Goal: Task Accomplishment & Management: Manage account settings

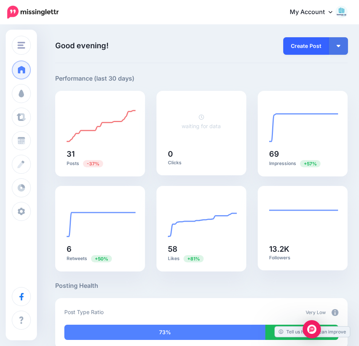
click at [307, 48] on link "Create Post" at bounding box center [306, 45] width 46 height 17
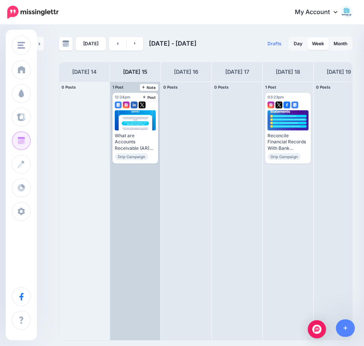
click at [145, 179] on div "12:24pm Mon, September 15, 2025 12:24pm Sending What are Accounts Receivable (A…" at bounding box center [135, 211] width 50 height 259
click at [146, 95] on link "Post" at bounding box center [150, 97] width 18 height 7
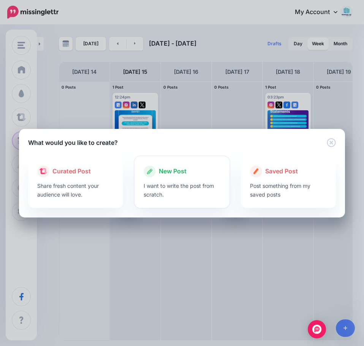
click at [195, 186] on p "I want to write the post from scratch." at bounding box center [182, 189] width 77 height 17
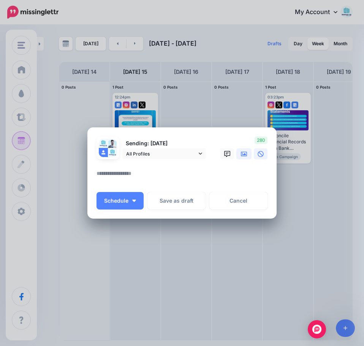
click at [247, 152] on icon at bounding box center [244, 154] width 6 height 6
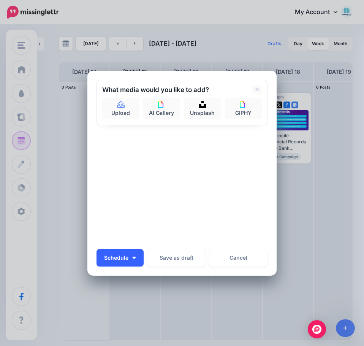
click at [126, 260] on button "Schedule" at bounding box center [120, 257] width 47 height 17
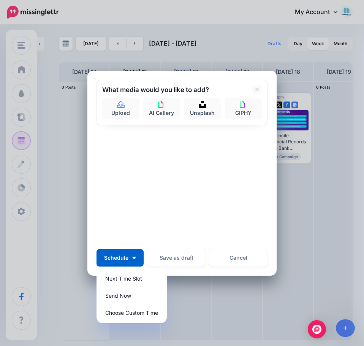
click at [168, 178] on div "Sending: 15th Sep All Profiles" at bounding box center [182, 162] width 171 height 164
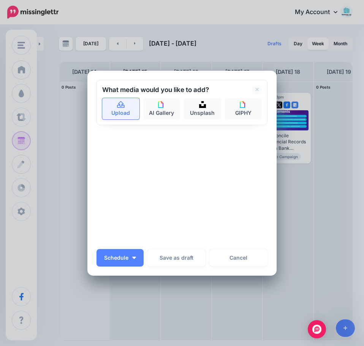
click at [117, 104] on icon at bounding box center [121, 104] width 8 height 7
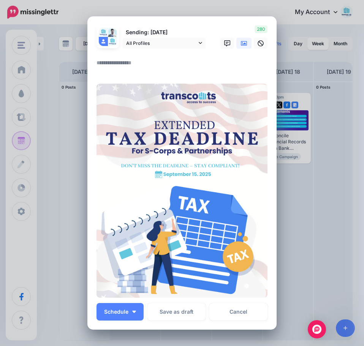
click at [139, 63] on textarea at bounding box center [184, 65] width 175 height 15
paste textarea "**********"
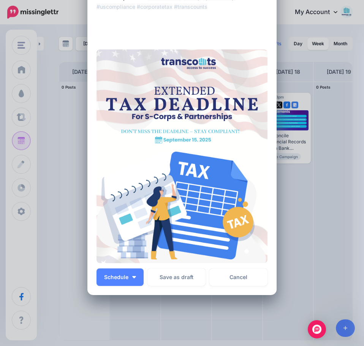
scroll to position [173, 0]
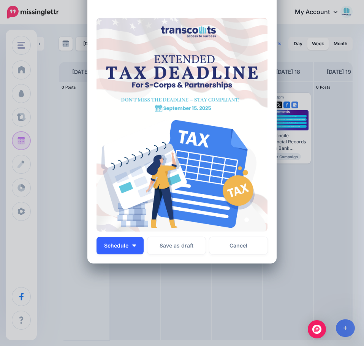
type textarea "**********"
click at [116, 251] on button "Schedule" at bounding box center [120, 245] width 47 height 17
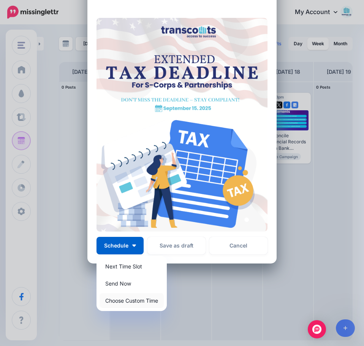
click at [112, 299] on link "Choose Custom Time" at bounding box center [132, 300] width 64 height 15
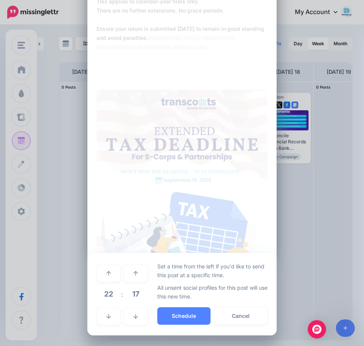
scroll to position [101, 0]
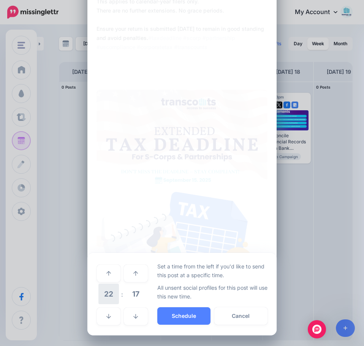
click at [109, 296] on span "22" at bounding box center [108, 294] width 21 height 21
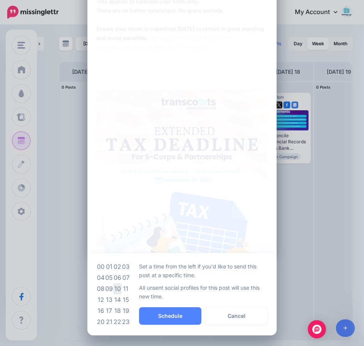
click at [116, 291] on td "10" at bounding box center [117, 288] width 8 height 11
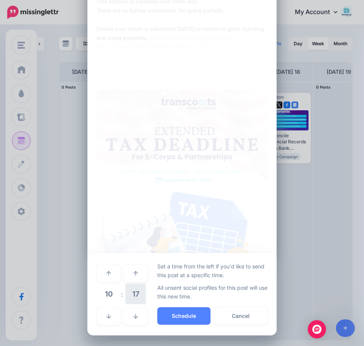
click at [129, 289] on span "17" at bounding box center [135, 294] width 21 height 21
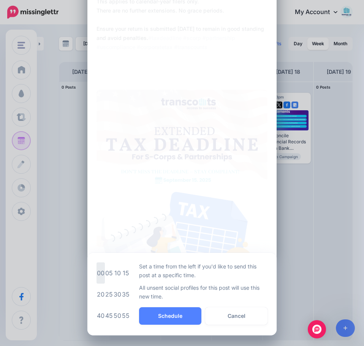
click at [100, 273] on td "00" at bounding box center [101, 272] width 8 height 21
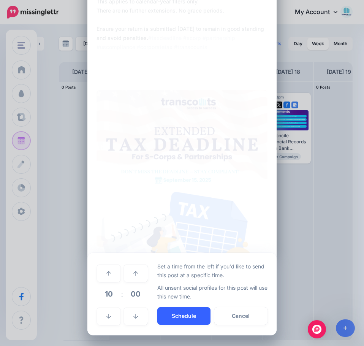
click at [171, 315] on button "Schedule" at bounding box center [183, 315] width 53 height 17
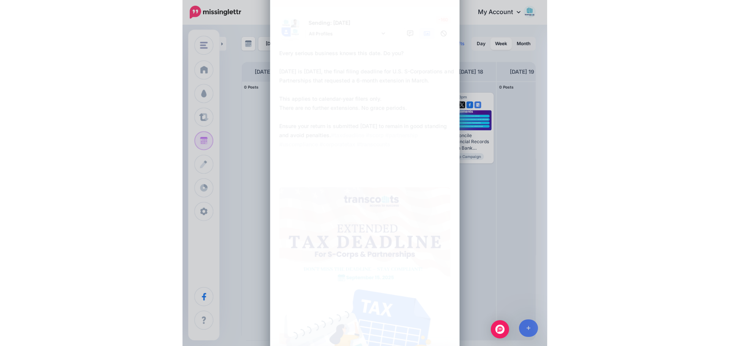
scroll to position [0, 0]
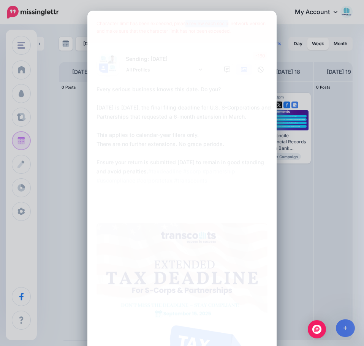
drag, startPoint x: 224, startPoint y: 21, endPoint x: 184, endPoint y: 24, distance: 40.8
click at [184, 24] on div "Character limit has been exceeded, please review each social network version an…" at bounding box center [182, 27] width 186 height 30
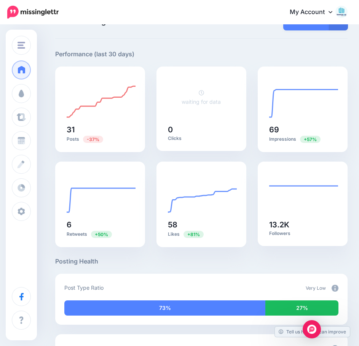
scroll to position [38, 0]
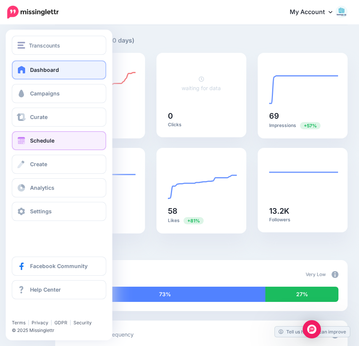
click at [68, 139] on link "Schedule" at bounding box center [59, 140] width 94 height 19
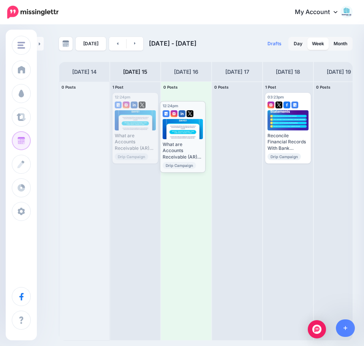
drag, startPoint x: 146, startPoint y: 108, endPoint x: 194, endPoint y: 117, distance: 48.6
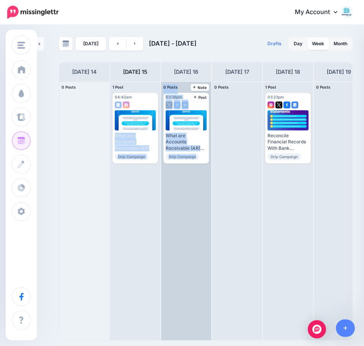
drag, startPoint x: 142, startPoint y: 105, endPoint x: 195, endPoint y: 210, distance: 117.2
click at [195, 213] on div "0 Posts 14 1 Post 15 Note Post 04:42am Mon, September 15, 2025 04:42am" at bounding box center [237, 210] width 357 height 259
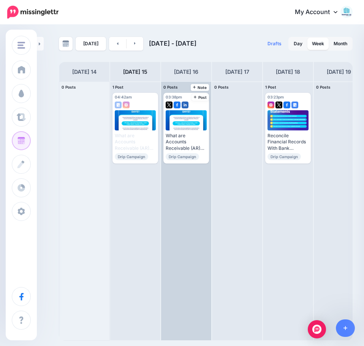
click at [191, 193] on div "03:38pm Tue, September 16, 2025 03:38pm What are Accounts Receivable (AR) Days …" at bounding box center [186, 211] width 50 height 259
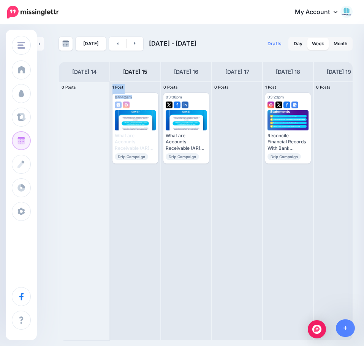
drag, startPoint x: 133, startPoint y: 97, endPoint x: 99, endPoint y: 107, distance: 35.6
click at [99, 107] on div "0 Posts 14 1 Post 15 Note Post 04:42am Mon, September 15, 2025 04:42am" at bounding box center [237, 210] width 357 height 259
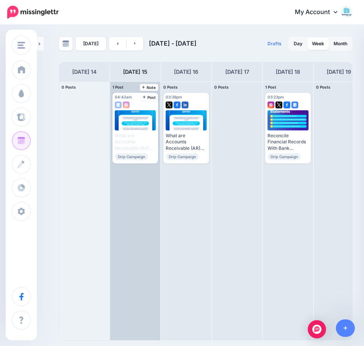
click at [132, 202] on div "04:42am Mon, September 15, 2025 04:42am Published What are Accounts Receivable …" at bounding box center [135, 211] width 50 height 259
drag, startPoint x: 121, startPoint y: 95, endPoint x: 112, endPoint y: 95, distance: 8.8
click at [112, 95] on div "04:42am Mon, September 15, 2025 04:42am Published What are Accounts Receivable …" at bounding box center [135, 211] width 50 height 259
click at [130, 95] on span "04:42am" at bounding box center [123, 97] width 17 height 5
click at [134, 99] on div "04:42am Mon, September 15, 2025 04:42am" at bounding box center [129, 97] width 29 height 5
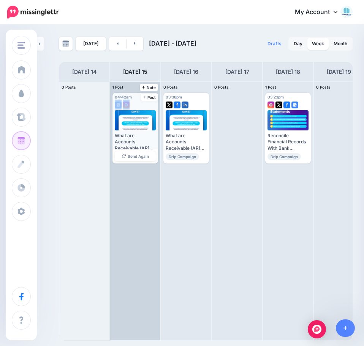
drag, startPoint x: 134, startPoint y: 99, endPoint x: 135, endPoint y: 109, distance: 10.3
click at [135, 109] on div "04:42am Mon, September 15, 2025 04:42am Published What are Accounts Receivable …" at bounding box center [136, 128] width 46 height 71
click at [153, 104] on div at bounding box center [135, 103] width 41 height 7
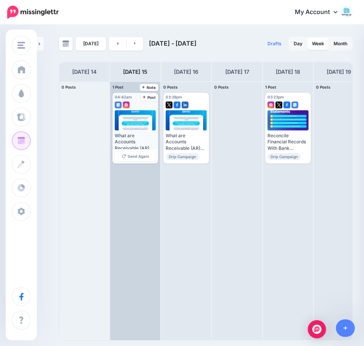
click at [125, 131] on div "What are Accounts Receivable (AR) Days ? Read more 👉 https://lttr.ai/Aaacy #acc…" at bounding box center [135, 135] width 41 height 51
click at [127, 153] on link "Send Again" at bounding box center [135, 156] width 41 height 10
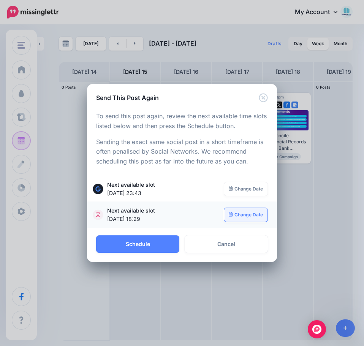
click at [249, 213] on link "Change Date" at bounding box center [246, 215] width 44 height 14
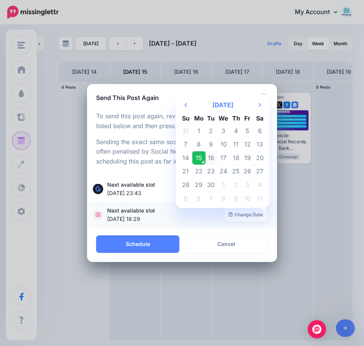
click at [210, 157] on td "16" at bounding box center [211, 158] width 11 height 14
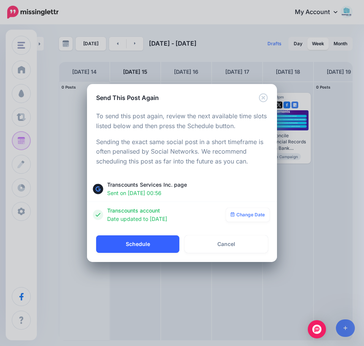
click at [150, 245] on button "Schedule" at bounding box center [137, 243] width 83 height 17
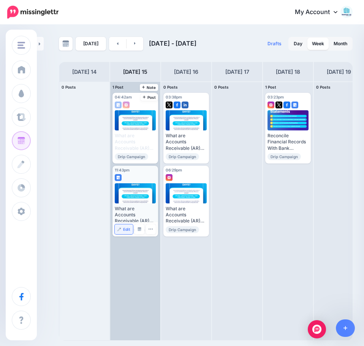
click at [124, 227] on span "Edit" at bounding box center [126, 229] width 7 height 4
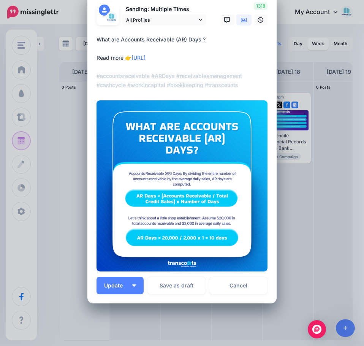
scroll to position [38, 0]
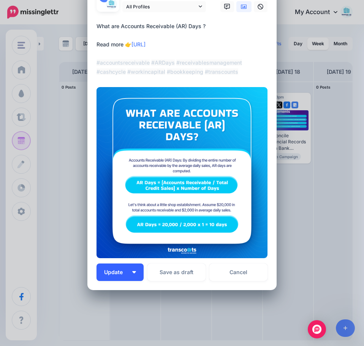
click at [131, 273] on button "Update" at bounding box center [120, 272] width 47 height 17
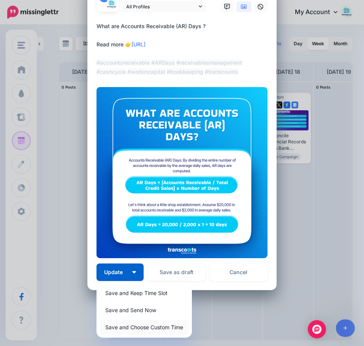
click at [136, 327] on link "Save and Choose Custom Time" at bounding box center [144, 327] width 89 height 15
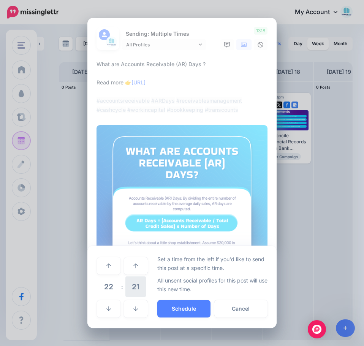
scroll to position [0, 0]
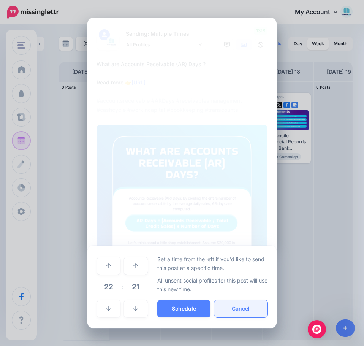
click at [237, 312] on button "Cancel" at bounding box center [240, 308] width 53 height 17
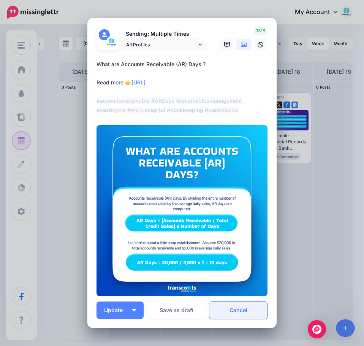
click at [240, 310] on link "Cancel" at bounding box center [239, 310] width 58 height 17
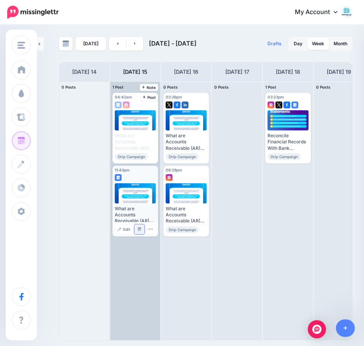
click at [140, 231] on link "Manage Dates" at bounding box center [140, 229] width 10 height 10
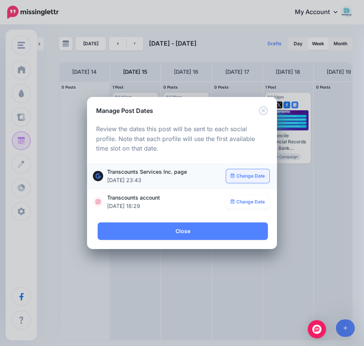
click at [260, 174] on link "Change Date" at bounding box center [248, 176] width 44 height 14
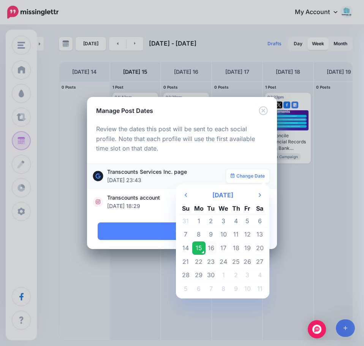
click at [211, 251] on td "16" at bounding box center [211, 248] width 11 height 14
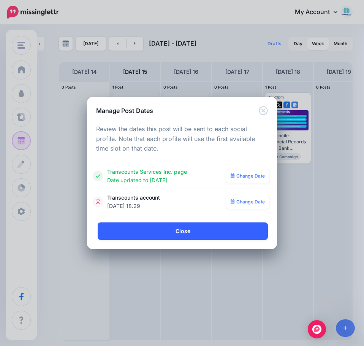
click at [244, 226] on link "Close" at bounding box center [183, 230] width 170 height 17
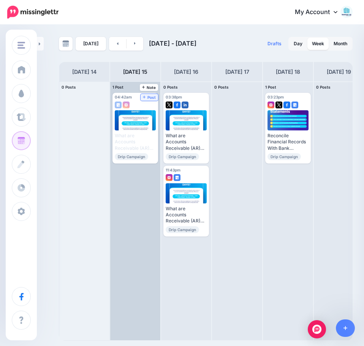
click at [150, 98] on span "Post" at bounding box center [149, 97] width 13 height 4
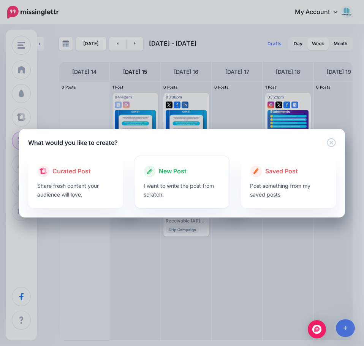
click at [199, 189] on p "I want to write the post from scratch." at bounding box center [182, 189] width 77 height 17
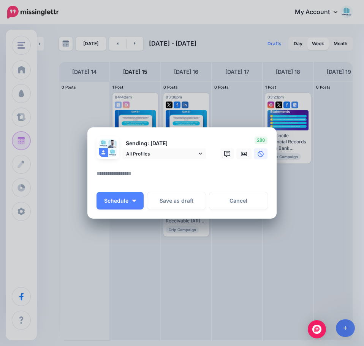
click at [118, 171] on textarea at bounding box center [184, 176] width 175 height 15
click at [177, 199] on button "Save as draft" at bounding box center [177, 200] width 58 height 17
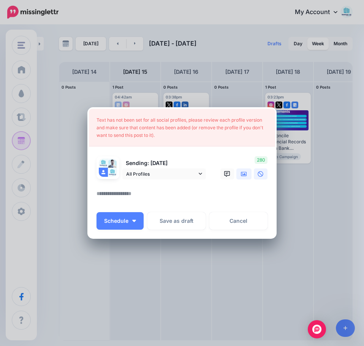
click at [246, 171] on icon at bounding box center [244, 174] width 6 height 6
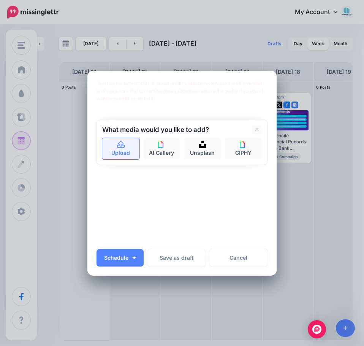
click at [109, 155] on link "Upload" at bounding box center [120, 148] width 37 height 21
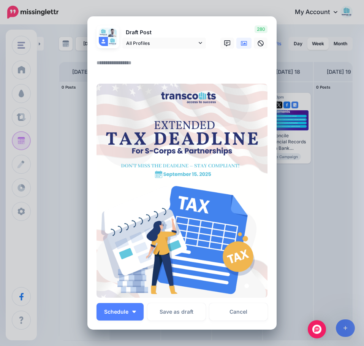
click at [138, 69] on textarea at bounding box center [184, 65] width 175 height 15
paste textarea "**********"
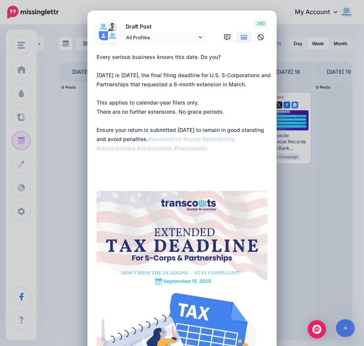
type textarea "**********"
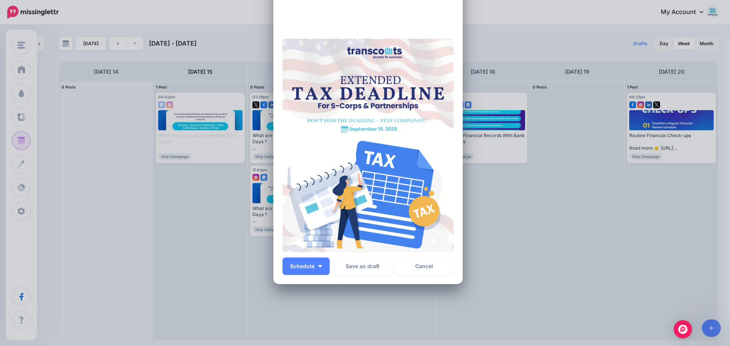
scroll to position [173, 0]
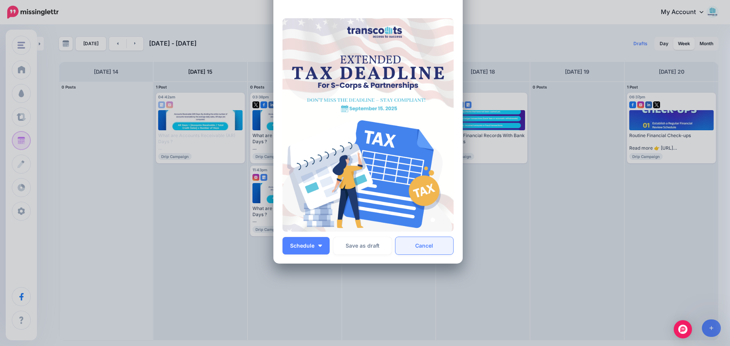
click at [364, 244] on link "Cancel" at bounding box center [424, 245] width 58 height 17
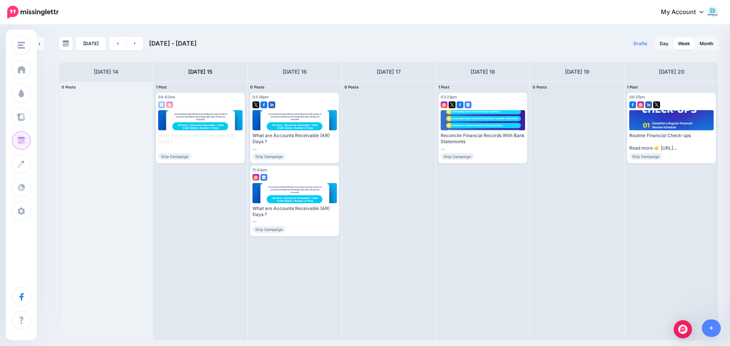
scroll to position [0, 0]
click at [95, 41] on link "[DATE]" at bounding box center [91, 44] width 30 height 14
click at [63, 46] on img at bounding box center [65, 43] width 7 height 7
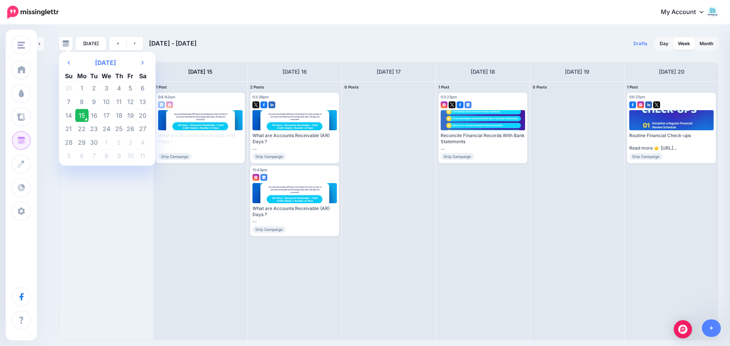
click at [82, 114] on td "15" at bounding box center [81, 116] width 13 height 14
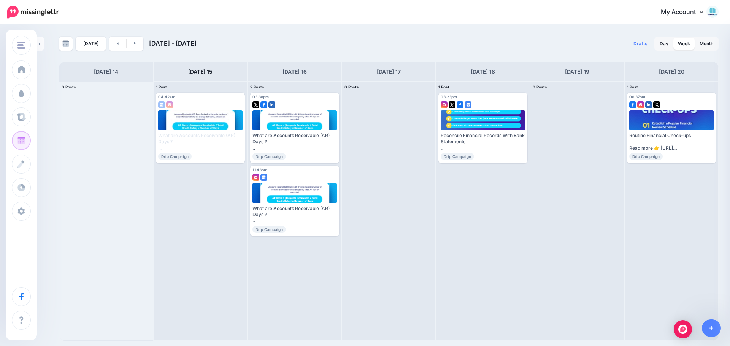
click at [364, 10] on img at bounding box center [713, 12] width 12 height 12
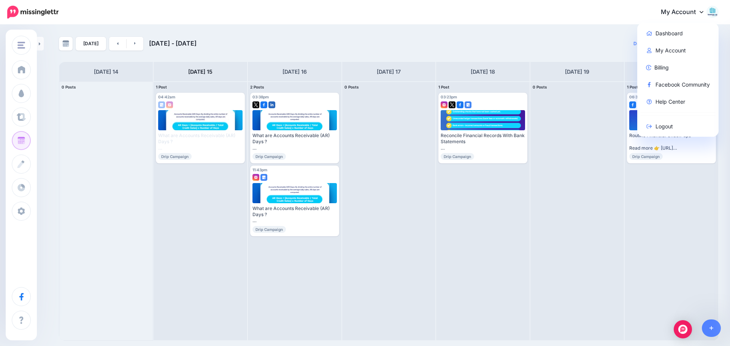
click at [364, 10] on icon at bounding box center [702, 12] width 4 height 6
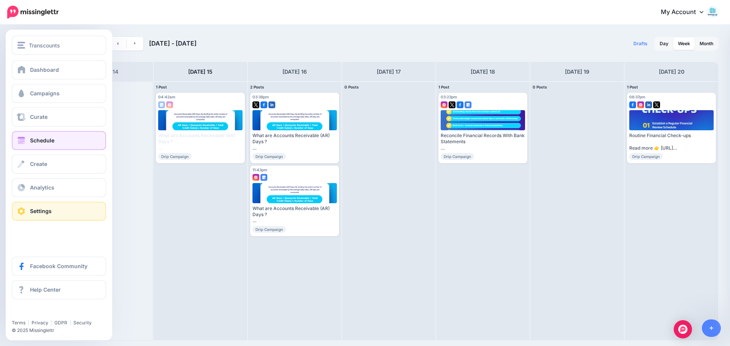
click at [57, 210] on link "Settings" at bounding box center [59, 211] width 94 height 19
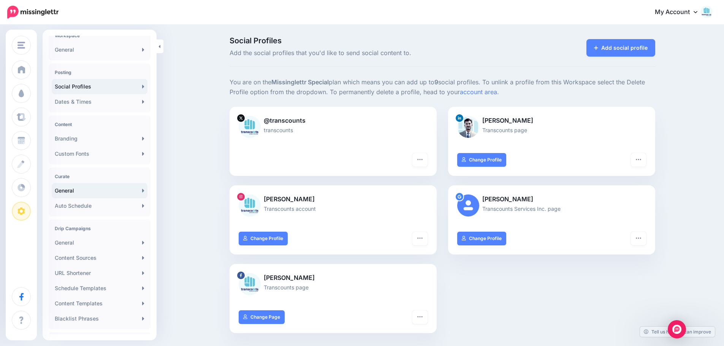
scroll to position [71, 0]
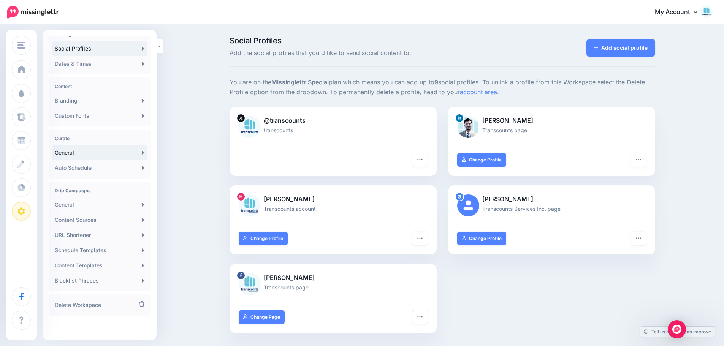
click at [103, 153] on link "General" at bounding box center [100, 152] width 96 height 15
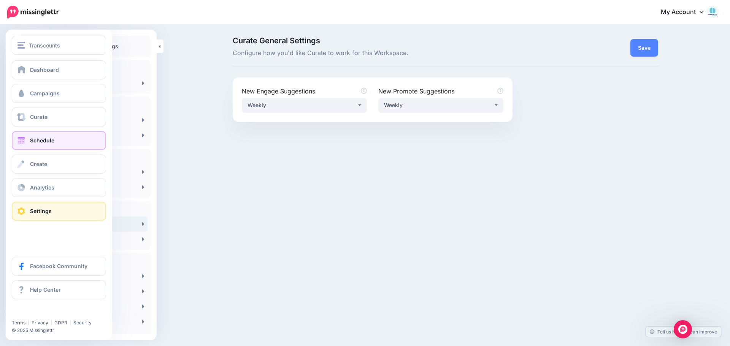
click at [23, 138] on span at bounding box center [21, 141] width 10 height 8
